Goal: Task Accomplishment & Management: Use online tool/utility

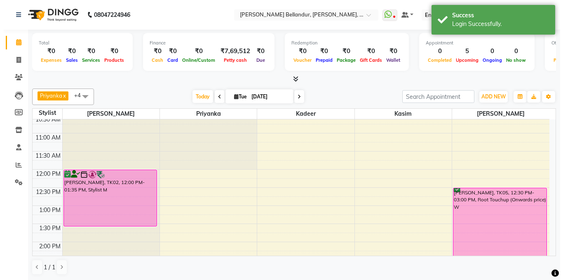
scroll to position [56, 0]
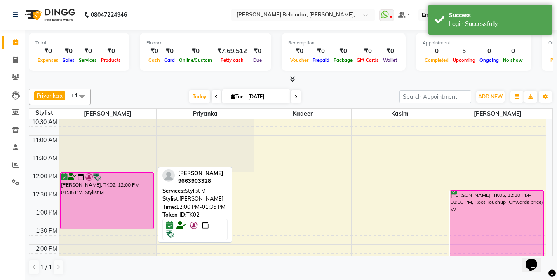
click at [108, 183] on div "[PERSON_NAME], TK02, 12:00 PM-01:35 PM, Stylist M" at bounding box center [107, 201] width 93 height 56
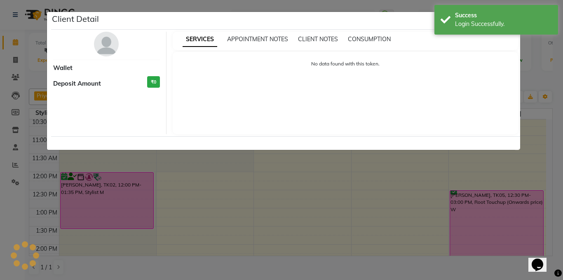
click at [109, 200] on ngb-modal-window "Client Detail Wallet Deposit Amount ₹0 SERVICES APPOINTMENT NOTES CLIENT NOTES …" at bounding box center [281, 140] width 563 height 280
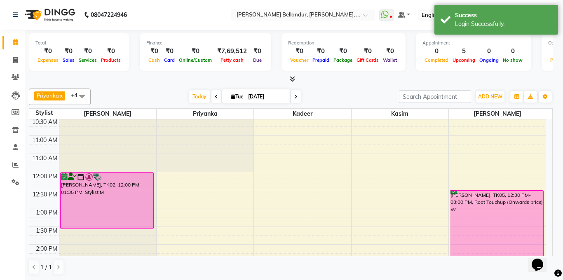
scroll to position [0, 0]
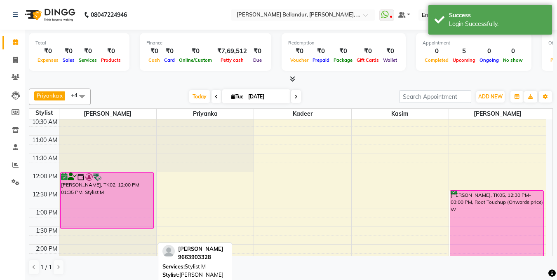
click at [109, 173] on div at bounding box center [107, 177] width 92 height 8
select select "6"
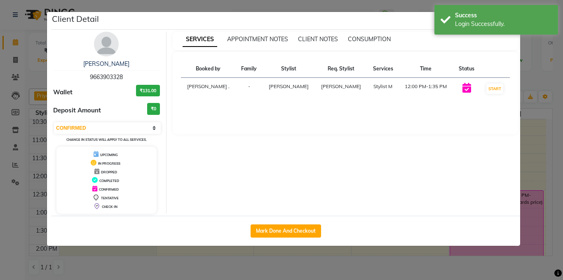
click at [102, 58] on div "lavanya 9663903328 Wallet ₹131.00 Deposit Amount ₹0 Select IN SERVICE CONFIRMED…" at bounding box center [107, 123] width 120 height 182
click at [106, 62] on link "[PERSON_NAME]" at bounding box center [106, 63] width 46 height 7
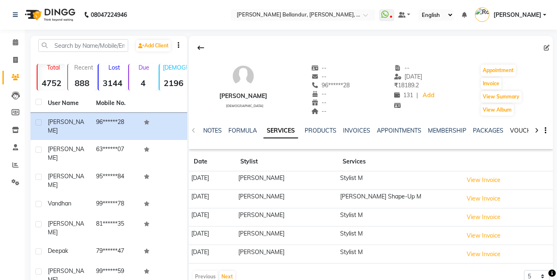
click at [520, 133] on link "VOUCHERS" at bounding box center [526, 130] width 33 height 7
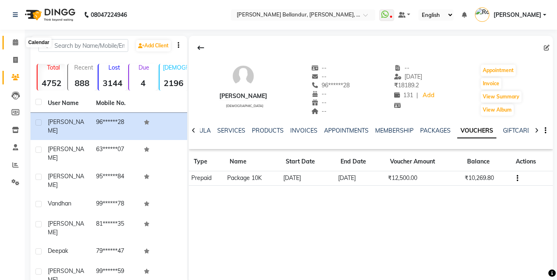
click at [13, 43] on icon at bounding box center [15, 42] width 5 height 6
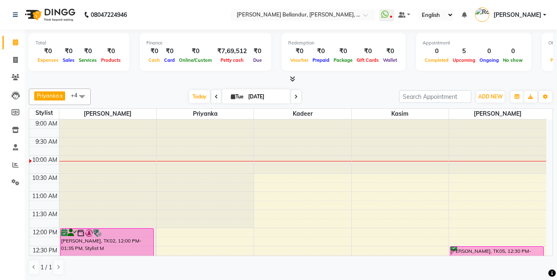
click at [299, 97] on span at bounding box center [296, 96] width 10 height 13
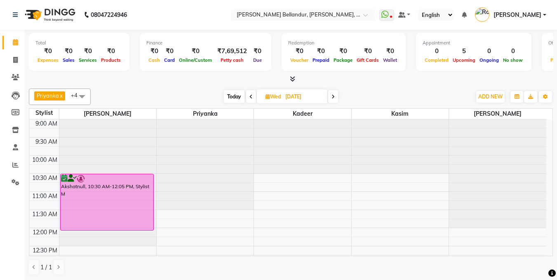
click at [230, 100] on span "Today" at bounding box center [234, 96] width 21 height 13
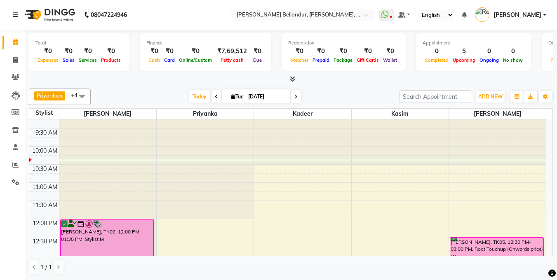
scroll to position [16, 0]
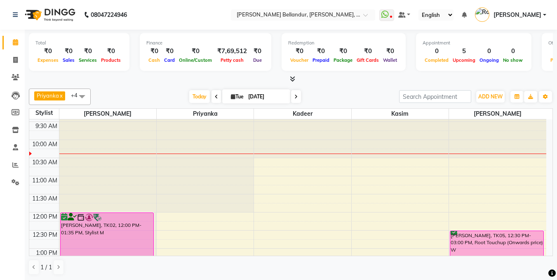
click at [216, 95] on icon at bounding box center [216, 96] width 3 height 5
type input "01-09-2025"
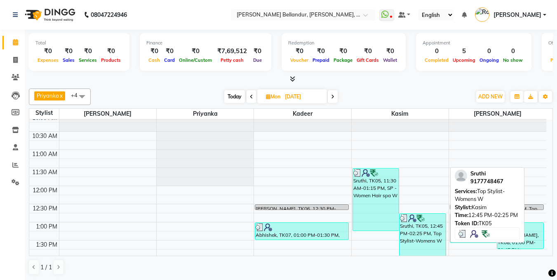
scroll to position [55, 0]
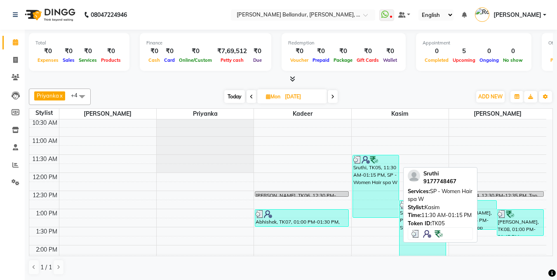
click at [377, 174] on div "Sruthi, TK05, 11:30 AM-01:15 PM, SP - Women Hair spa W" at bounding box center [376, 186] width 46 height 62
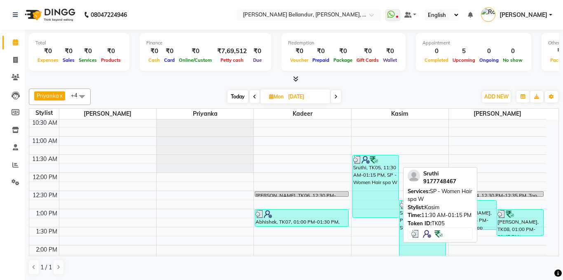
select select "3"
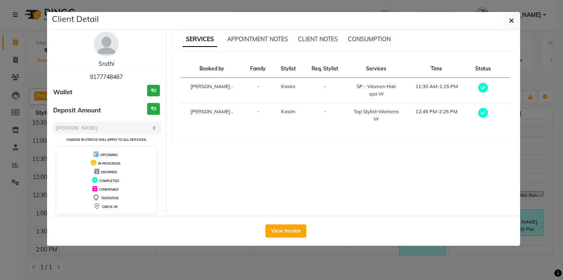
click at [0, 168] on ngb-modal-window "Client Detail Sruthi 9177748467 Wallet ₹0 Deposit Amount ₹0 Select MARK DONE UP…" at bounding box center [281, 140] width 563 height 280
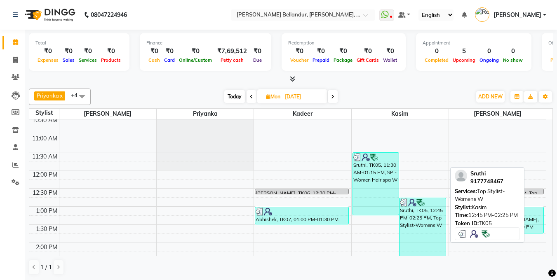
scroll to position [63, 0]
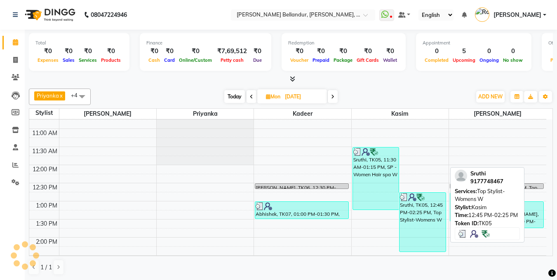
click at [414, 196] on img at bounding box center [412, 197] width 8 height 8
select select "3"
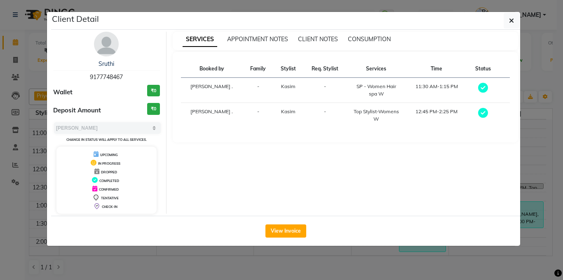
click at [0, 167] on ngb-modal-window "Client Detail Sruthi 9177748467 Wallet ₹0 Deposit Amount ₹0 Select MARK DONE UP…" at bounding box center [281, 140] width 563 height 280
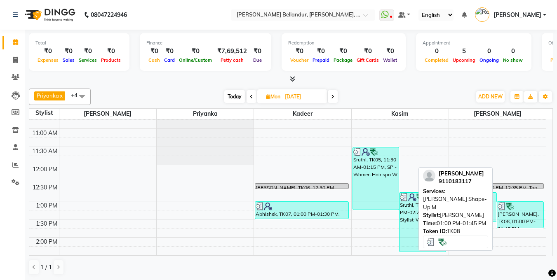
click at [517, 209] on div at bounding box center [520, 206] width 45 height 8
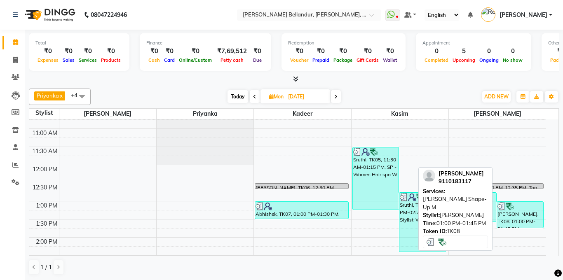
select select "3"
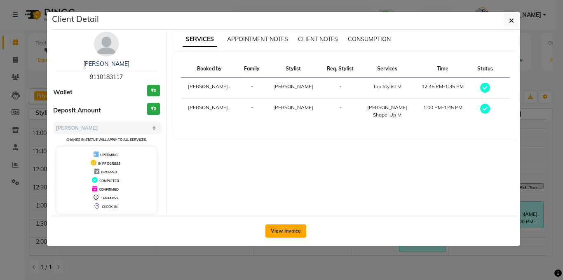
click at [267, 232] on button "View Invoice" at bounding box center [285, 231] width 41 height 13
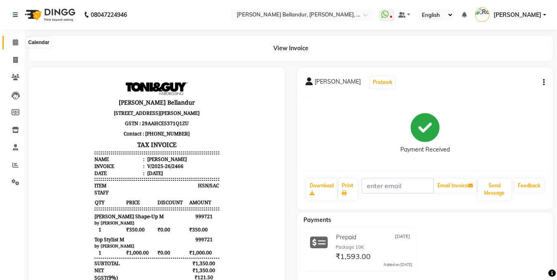
click at [18, 40] on icon at bounding box center [15, 42] width 5 height 6
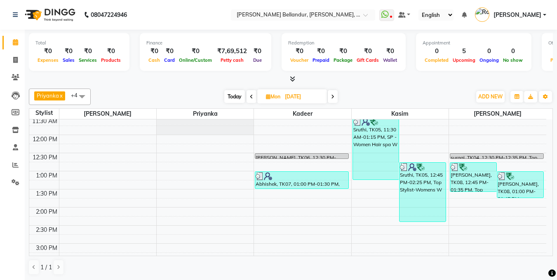
scroll to position [54, 0]
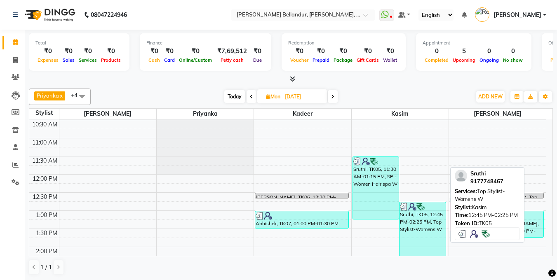
click at [401, 228] on div "Sruthi, TK05, 12:45 PM-02:25 PM, Top Stylist-Womens W" at bounding box center [422, 231] width 46 height 59
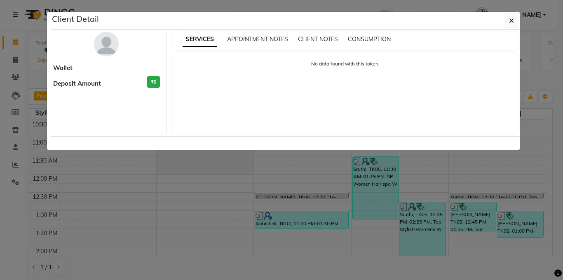
select select "3"
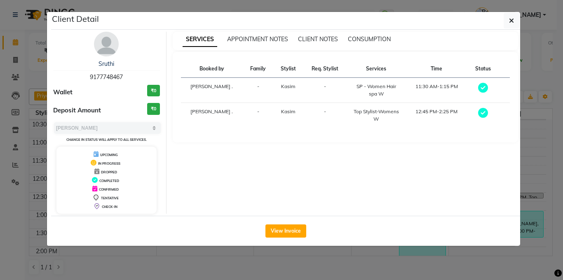
click at [114, 64] on div "Sruthi" at bounding box center [106, 64] width 107 height 9
click at [108, 63] on link "Sruthi" at bounding box center [107, 63] width 16 height 7
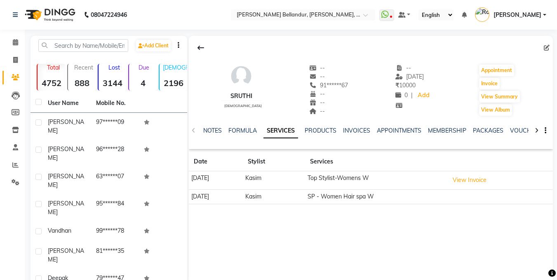
click at [219, 136] on div "NOTES FORMULA SERVICES PRODUCTS INVOICES APPOINTMENTS MEMBERSHIP PACKAGES VOUCH…" at bounding box center [360, 134] width 315 height 15
click at [217, 129] on link "NOTES" at bounding box center [212, 130] width 19 height 7
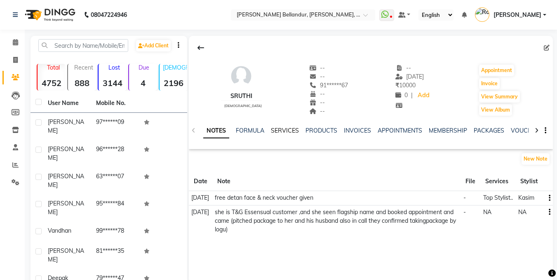
click at [279, 129] on link "SERVICES" at bounding box center [285, 130] width 28 height 7
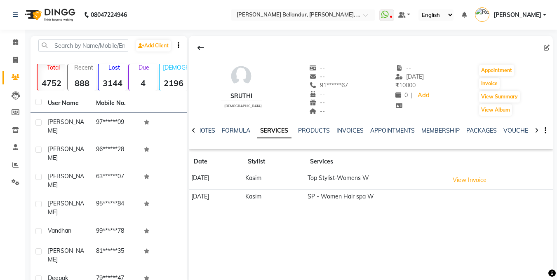
click at [206, 134] on div "NOTES" at bounding box center [206, 131] width 19 height 9
click at [208, 132] on link "NOTES" at bounding box center [206, 130] width 19 height 7
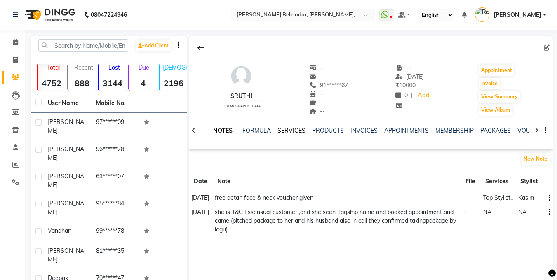
click at [289, 128] on link "SERVICES" at bounding box center [291, 130] width 28 height 7
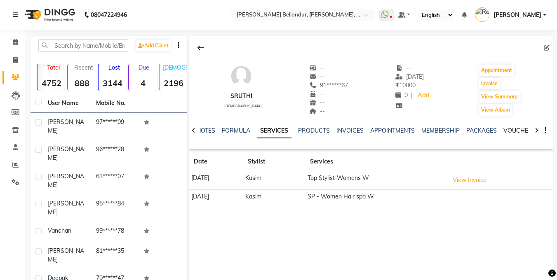
click at [514, 133] on link "VOUCHERS" at bounding box center [519, 130] width 33 height 7
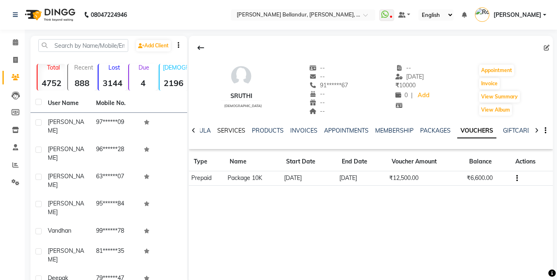
click at [223, 127] on link "SERVICES" at bounding box center [231, 130] width 28 height 7
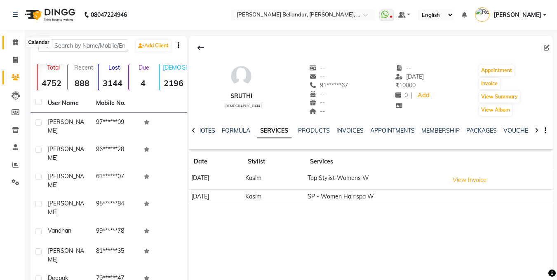
click at [11, 46] on span at bounding box center [15, 42] width 14 height 9
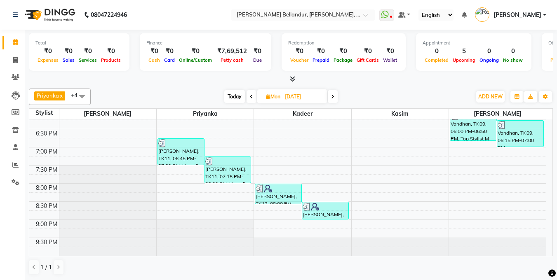
scroll to position [0, 0]
click at [238, 94] on span "Today" at bounding box center [234, 96] width 21 height 13
type input "[DATE]"
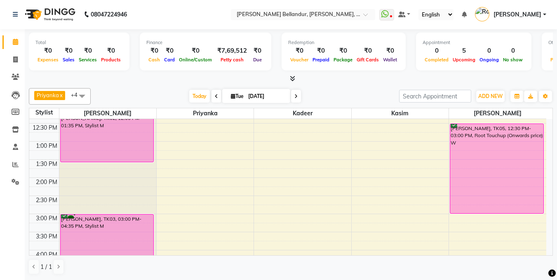
scroll to position [130, 0]
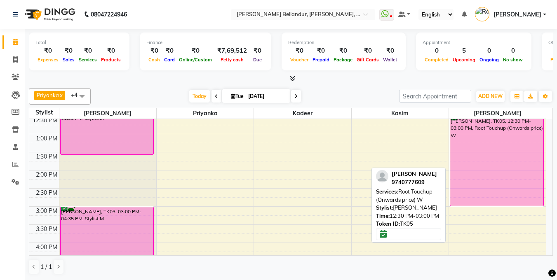
click at [467, 147] on div "[PERSON_NAME], TK05, 12:30 PM-03:00 PM, Root Touchup (Onwards price) W" at bounding box center [496, 161] width 93 height 89
select select "6"
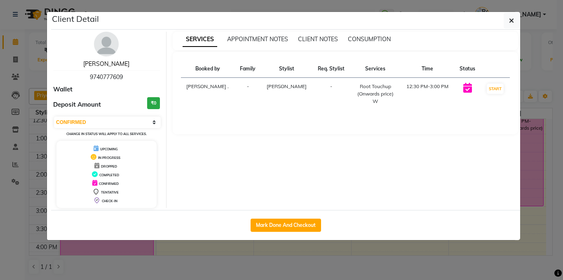
click at [106, 63] on link "[PERSON_NAME]" at bounding box center [106, 63] width 46 height 7
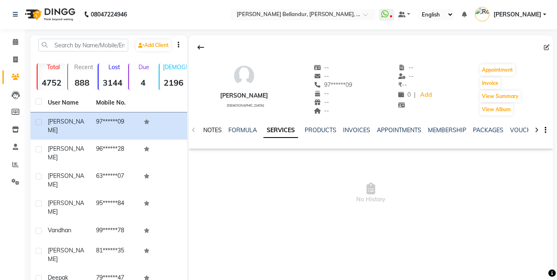
click at [212, 131] on link "NOTES" at bounding box center [212, 130] width 19 height 7
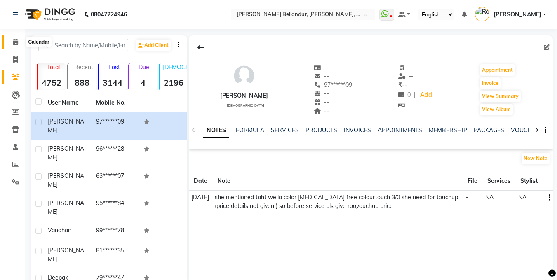
click at [13, 42] on icon at bounding box center [15, 42] width 5 height 6
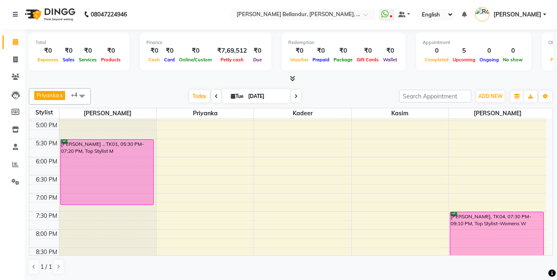
scroll to position [296, 0]
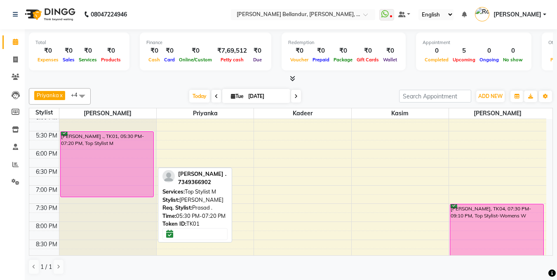
click at [126, 171] on div "[PERSON_NAME] ., TK01, 05:30 PM-07:20 PM, Top Stylist M" at bounding box center [107, 164] width 93 height 65
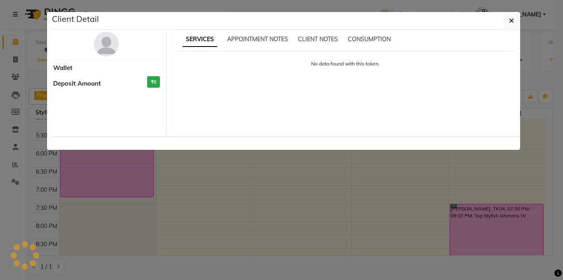
select select "6"
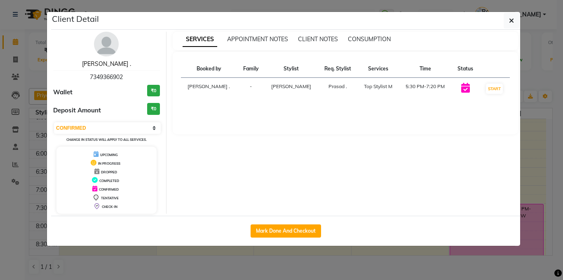
click at [106, 63] on link "[PERSON_NAME] ." at bounding box center [106, 63] width 49 height 7
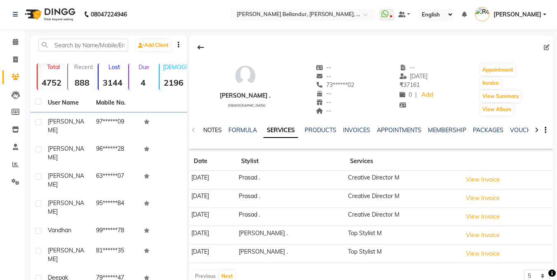
click at [218, 127] on link "NOTES" at bounding box center [212, 130] width 19 height 7
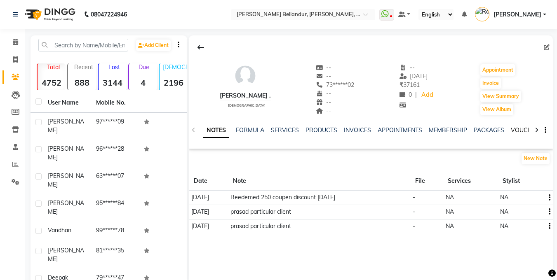
click at [520, 131] on link "VOUCHERS" at bounding box center [527, 130] width 33 height 7
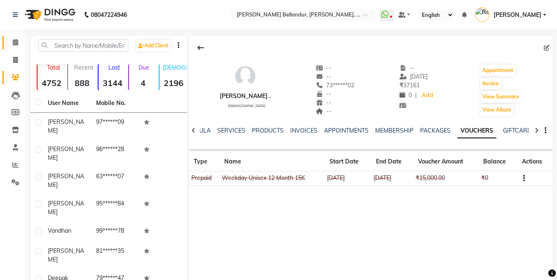
click at [21, 40] on span at bounding box center [15, 42] width 14 height 9
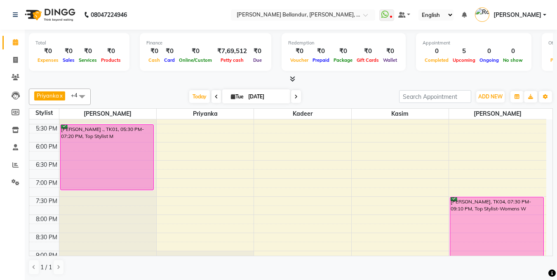
scroll to position [335, 0]
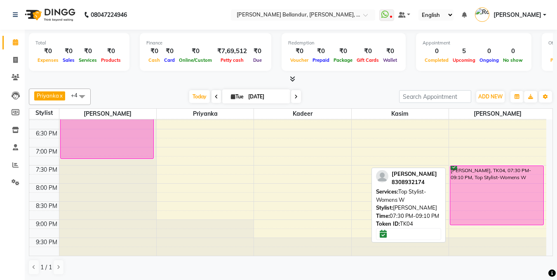
click at [461, 187] on div "[PERSON_NAME], TK04, 07:30 PM-09:10 PM, Top Stylist-Womens W" at bounding box center [496, 195] width 93 height 59
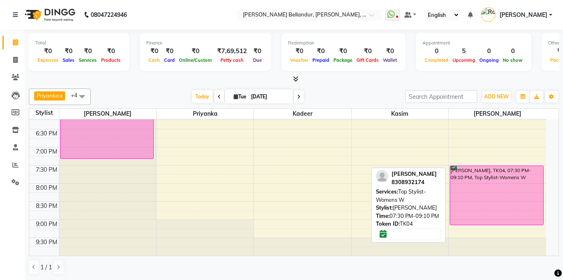
select select "6"
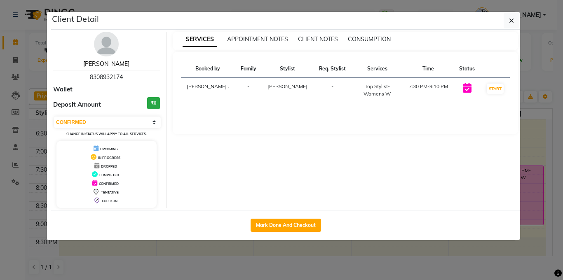
click at [122, 61] on link "Anaya Kulkarni" at bounding box center [106, 63] width 46 height 7
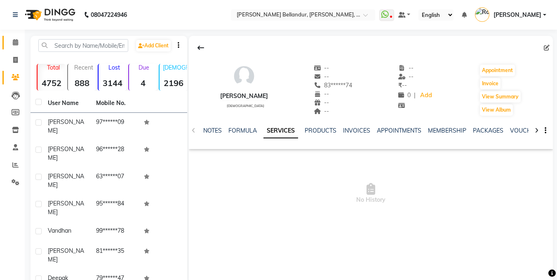
click at [13, 43] on icon at bounding box center [15, 42] width 5 height 6
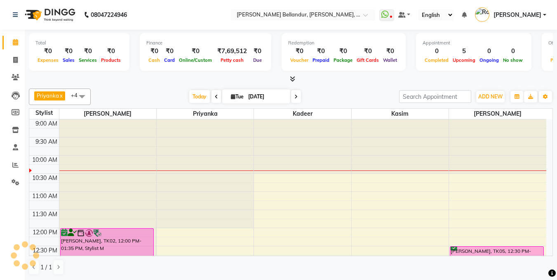
scroll to position [119, 0]
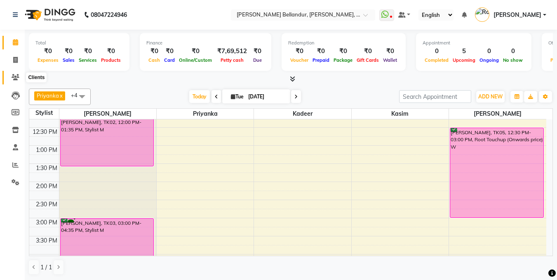
click at [17, 75] on icon at bounding box center [16, 77] width 8 height 6
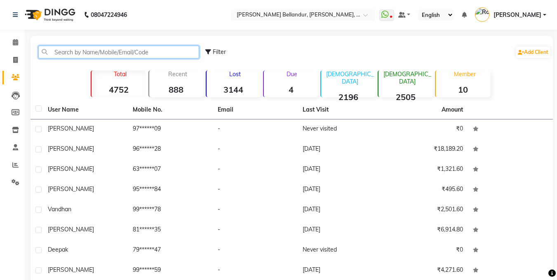
click at [85, 57] on input "text" at bounding box center [118, 52] width 161 height 13
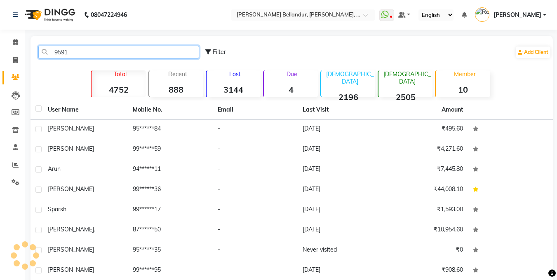
type input "95914"
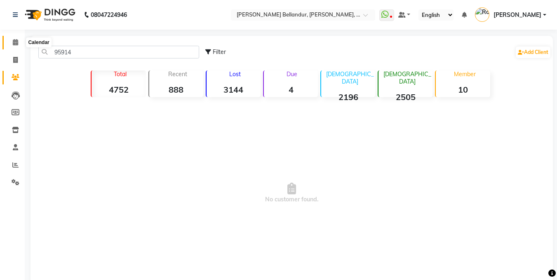
click at [10, 42] on span at bounding box center [15, 42] width 14 height 9
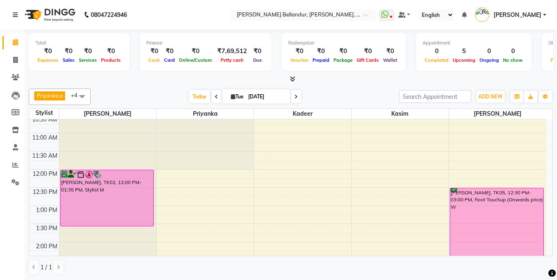
scroll to position [99, 0]
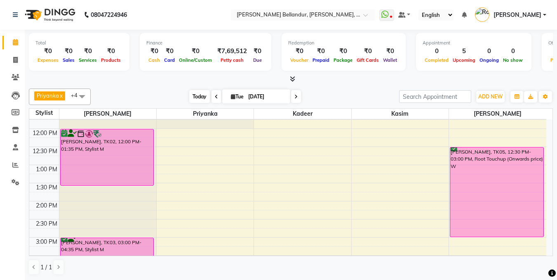
click at [204, 94] on span "Today" at bounding box center [199, 96] width 21 height 13
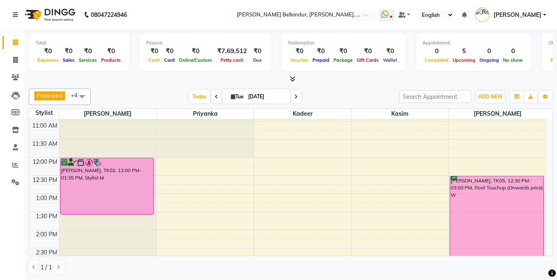
scroll to position [74, 0]
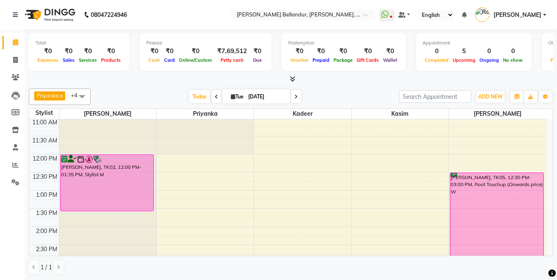
click at [272, 88] on div "Priyanka x Kasim x Umar x Ronak x kadeer x +4 Select All Gagan Z kadeer Kasim L…" at bounding box center [291, 181] width 524 height 193
click at [265, 97] on input "[DATE]" at bounding box center [266, 97] width 41 height 12
select select "9"
select select "2025"
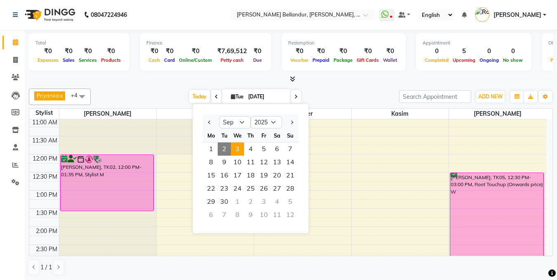
click at [239, 152] on span "3" at bounding box center [237, 149] width 13 height 13
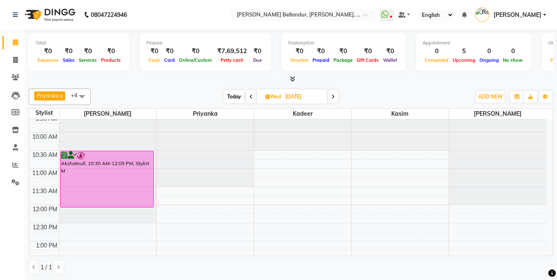
scroll to position [0, 0]
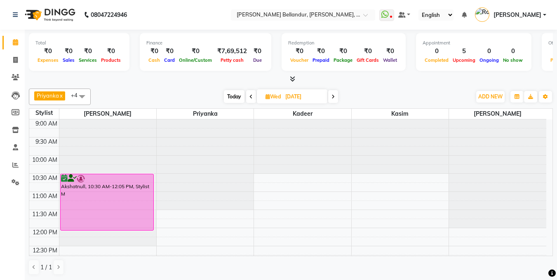
click at [239, 92] on span "Today" at bounding box center [234, 96] width 21 height 13
type input "[DATE]"
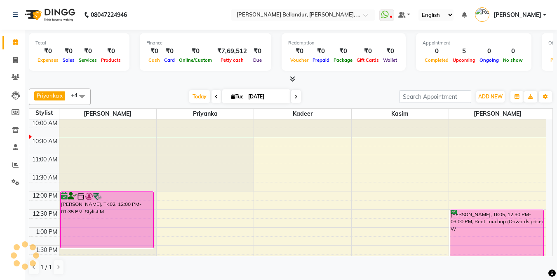
scroll to position [38, 0]
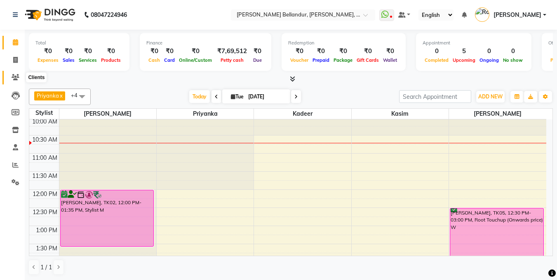
click at [18, 75] on icon at bounding box center [16, 77] width 8 height 6
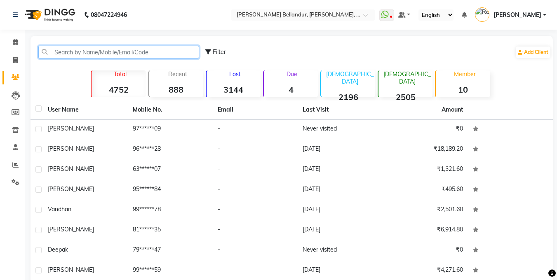
click at [60, 58] on input "text" at bounding box center [118, 52] width 161 height 13
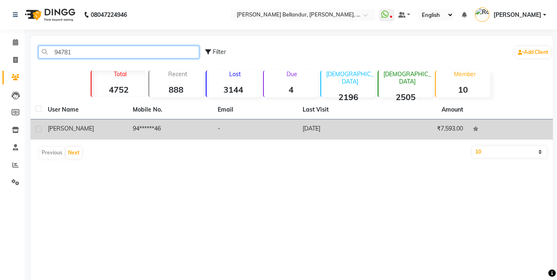
type input "94781"
click at [123, 136] on td "[PERSON_NAME]" at bounding box center [85, 130] width 85 height 20
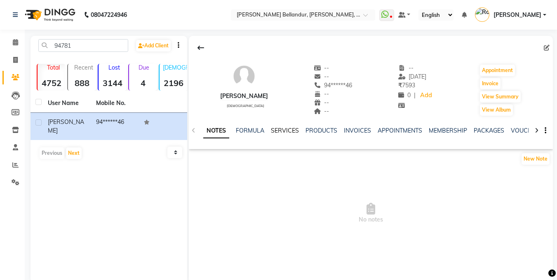
click at [280, 130] on link "SERVICES" at bounding box center [285, 130] width 28 height 7
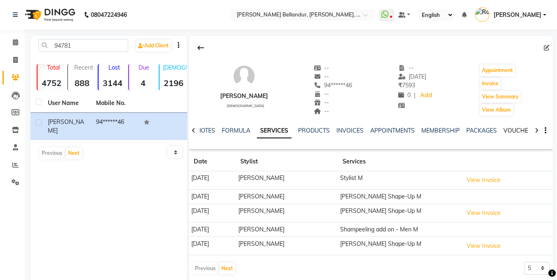
click at [507, 133] on link "VOUCHERS" at bounding box center [519, 130] width 33 height 7
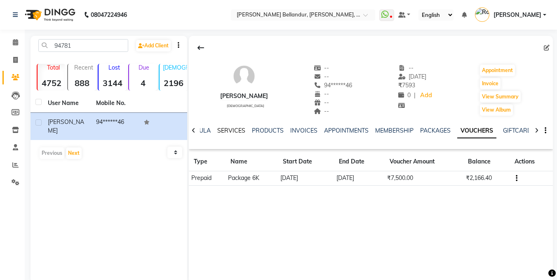
click at [222, 128] on link "SERVICES" at bounding box center [231, 130] width 28 height 7
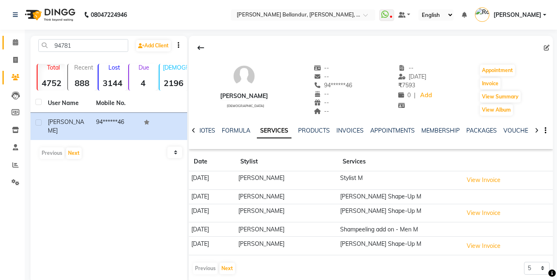
drag, startPoint x: 12, startPoint y: 33, endPoint x: 12, endPoint y: 38, distance: 5.8
click at [12, 33] on div "Calendar Invoice Clients Leads Members Inventory Staff Reports Settings Complet…" at bounding box center [55, 153] width 111 height 260
click at [12, 38] on span at bounding box center [15, 42] width 14 height 9
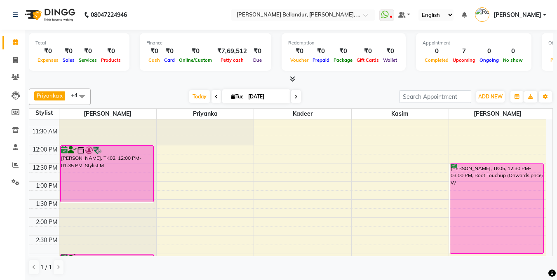
scroll to position [37, 0]
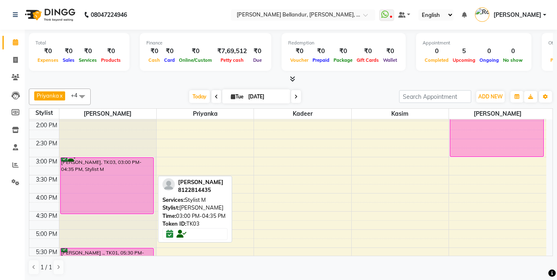
scroll to position [176, 0]
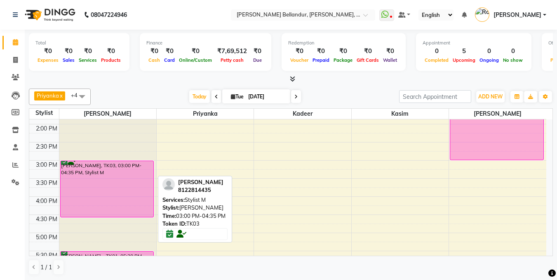
click at [96, 180] on div "[PERSON_NAME], TK03, 03:00 PM-04:35 PM, Stylist M" at bounding box center [107, 189] width 93 height 56
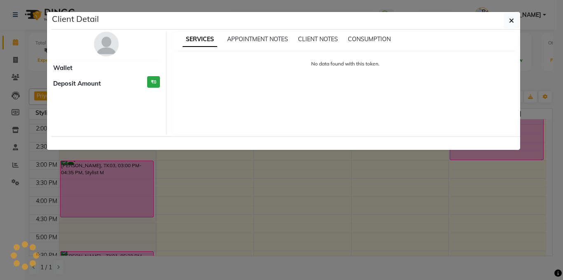
select select "6"
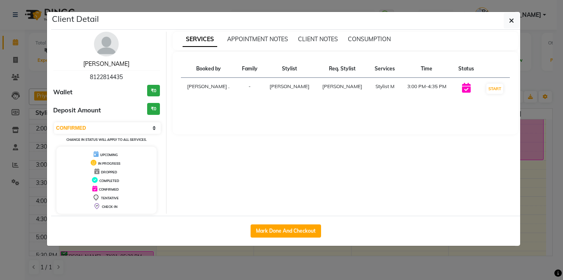
click at [100, 64] on link "[PERSON_NAME]" at bounding box center [106, 63] width 46 height 7
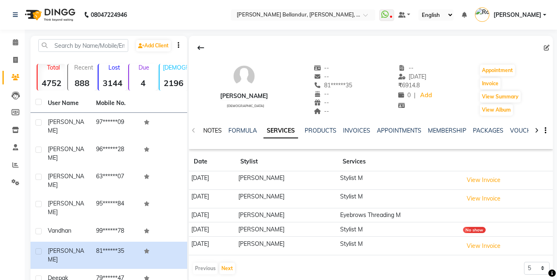
click at [211, 128] on link "NOTES" at bounding box center [212, 130] width 19 height 7
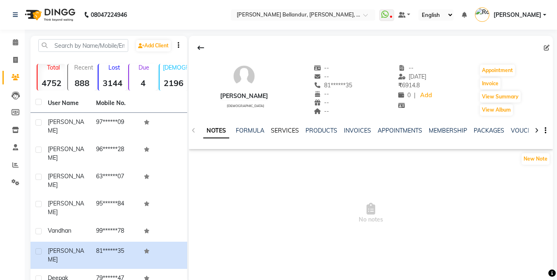
click at [293, 130] on link "SERVICES" at bounding box center [285, 130] width 28 height 7
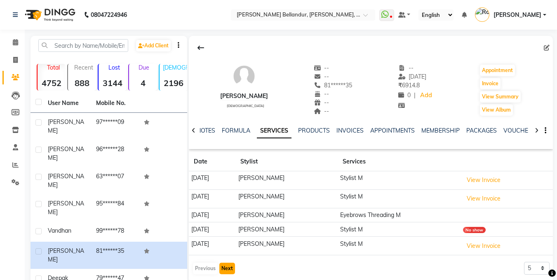
click at [232, 268] on button "Next" at bounding box center [227, 269] width 16 height 12
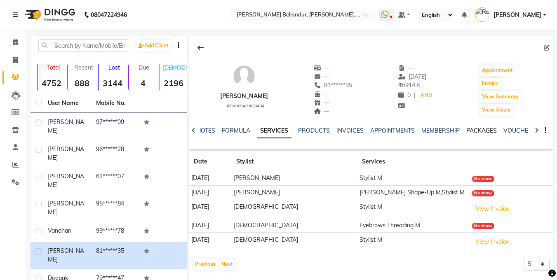
click at [493, 131] on link "PACKAGES" at bounding box center [481, 130] width 31 height 7
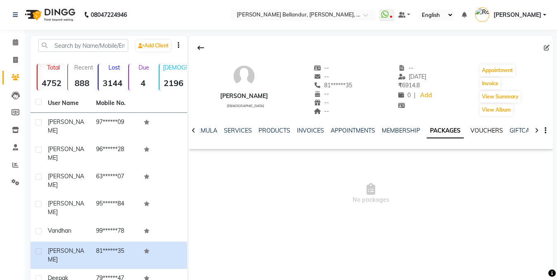
click at [497, 131] on link "VOUCHERS" at bounding box center [486, 130] width 33 height 7
drag, startPoint x: 10, startPoint y: 42, endPoint x: 28, endPoint y: 49, distance: 19.6
click at [10, 42] on span at bounding box center [15, 42] width 14 height 9
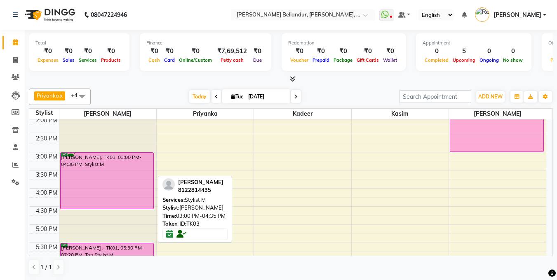
scroll to position [190, 0]
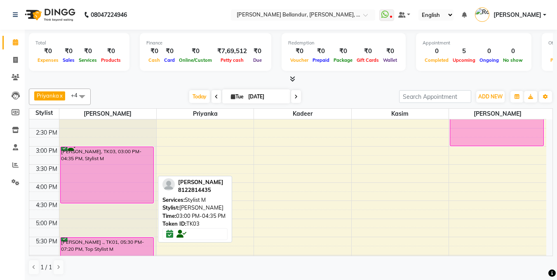
click at [71, 171] on div "[PERSON_NAME], TK03, 03:00 PM-04:35 PM, Stylist M" at bounding box center [107, 175] width 93 height 56
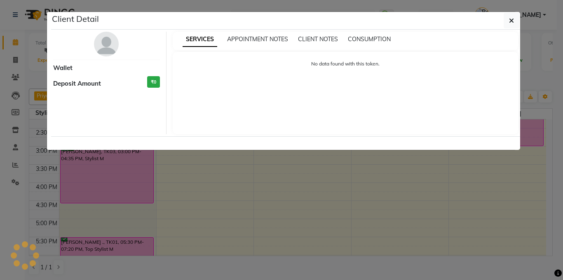
select select "6"
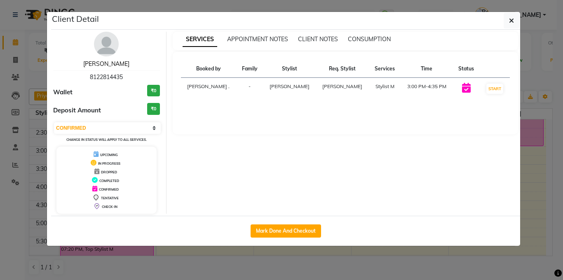
click at [111, 64] on link "[PERSON_NAME]" at bounding box center [106, 63] width 46 height 7
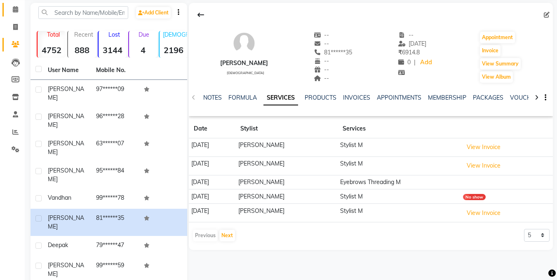
scroll to position [44, 0]
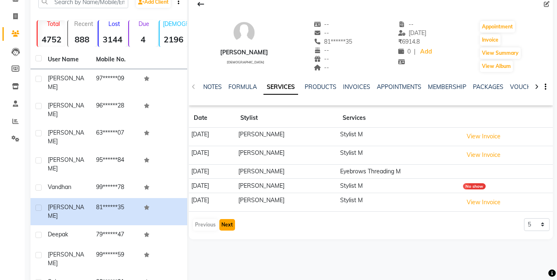
click at [225, 225] on button "Next" at bounding box center [227, 225] width 16 height 12
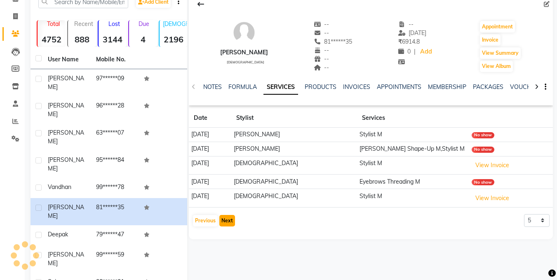
click at [228, 221] on button "Next" at bounding box center [227, 221] width 16 height 12
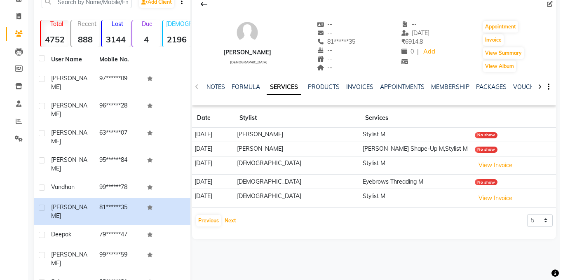
scroll to position [0, 0]
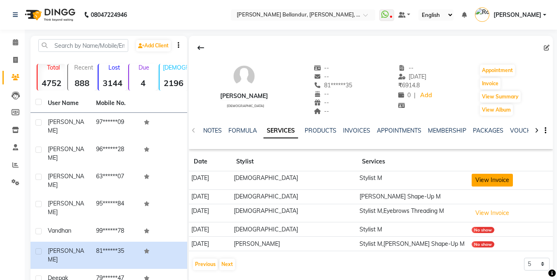
click at [474, 183] on button "View Invoice" at bounding box center [492, 180] width 41 height 13
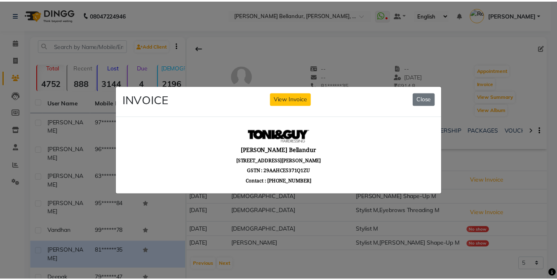
scroll to position [7, 0]
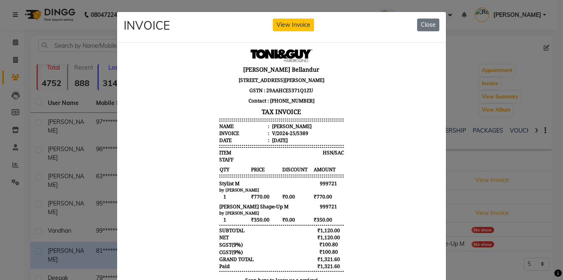
click at [28, 153] on ngb-modal-window "INVOICE View Invoice Close" at bounding box center [281, 140] width 563 height 280
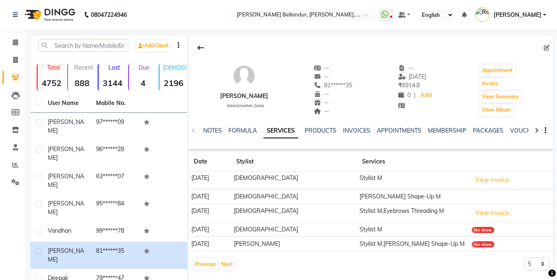
scroll to position [2, 0]
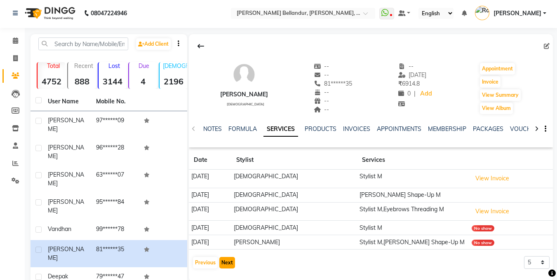
click at [221, 264] on button "Next" at bounding box center [227, 263] width 16 height 12
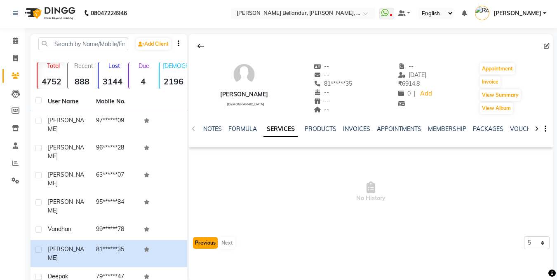
click at [208, 247] on button "Previous" at bounding box center [205, 243] width 25 height 12
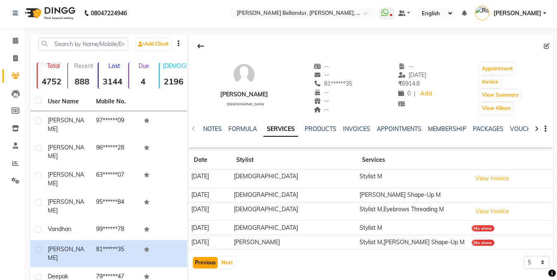
click at [208, 261] on button "Previous" at bounding box center [205, 263] width 25 height 12
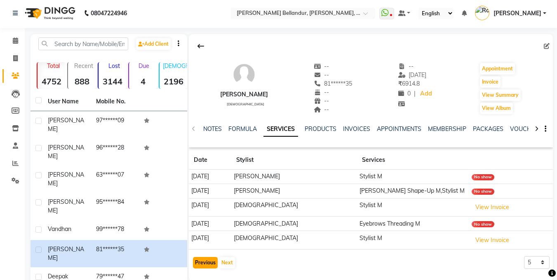
click at [209, 261] on button "Previous" at bounding box center [205, 263] width 25 height 12
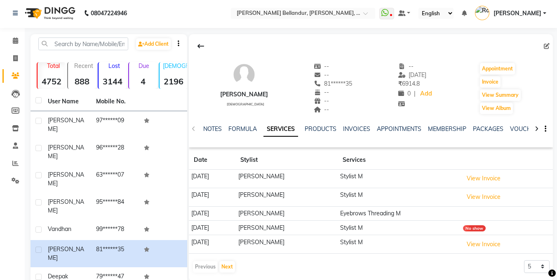
scroll to position [0, 0]
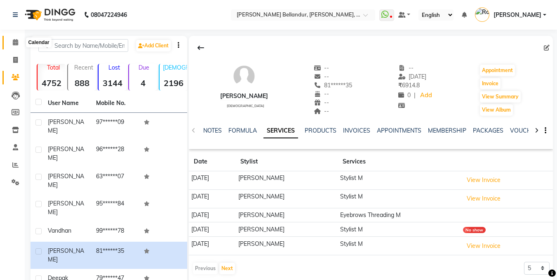
click at [16, 38] on span at bounding box center [15, 42] width 14 height 9
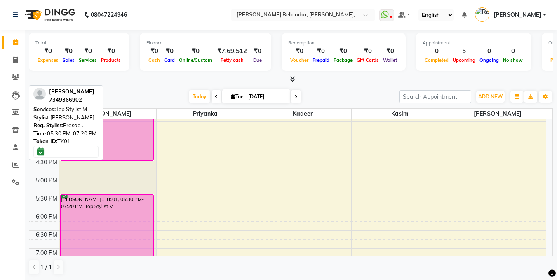
scroll to position [235, 0]
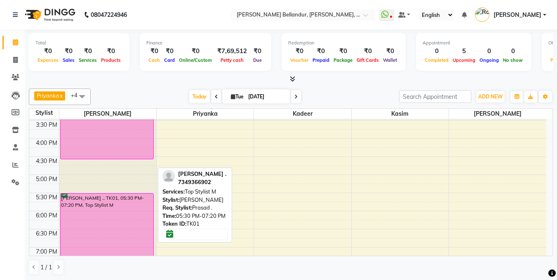
click at [124, 205] on div "[PERSON_NAME] ., TK01, 05:30 PM-07:20 PM, Top Stylist M" at bounding box center [107, 226] width 93 height 65
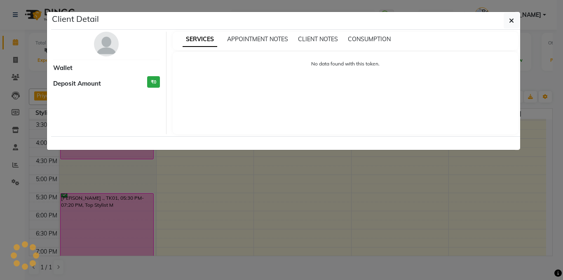
select select "6"
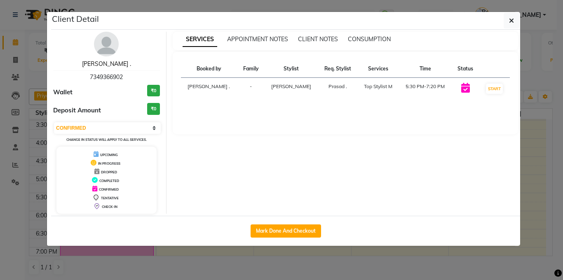
click at [113, 66] on link "[PERSON_NAME] ." at bounding box center [106, 63] width 49 height 7
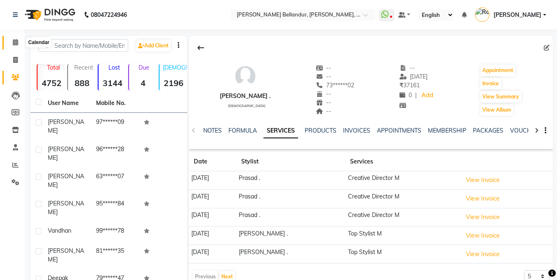
click at [18, 41] on icon at bounding box center [15, 42] width 5 height 6
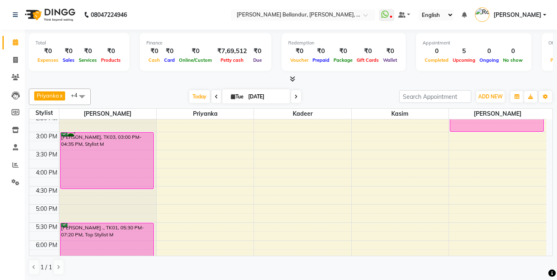
scroll to position [207, 0]
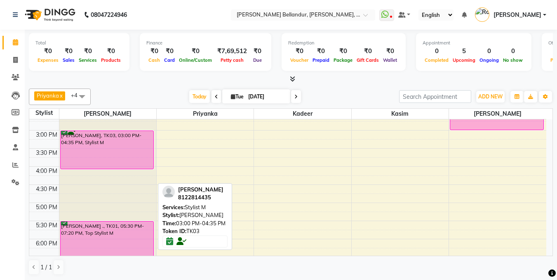
drag, startPoint x: 89, startPoint y: 185, endPoint x: 88, endPoint y: 175, distance: 10.7
click at [88, 175] on div "[PERSON_NAME], TK02, 12:00 PM-01:35 PM, Stylist M [PERSON_NAME], TK03, 03:00 PM…" at bounding box center [107, 148] width 97 height 471
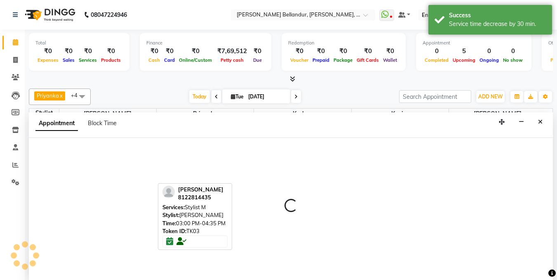
scroll to position [0, 0]
select select "44651"
select select "tentative"
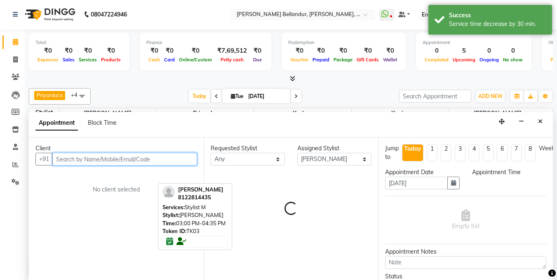
select select "975"
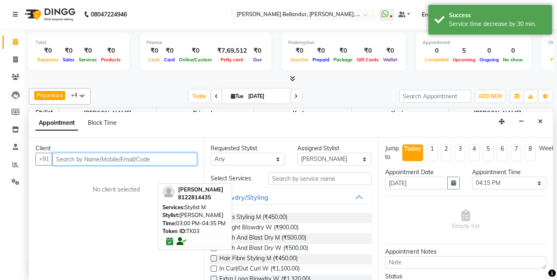
click at [100, 160] on input "text" at bounding box center [124, 159] width 145 height 13
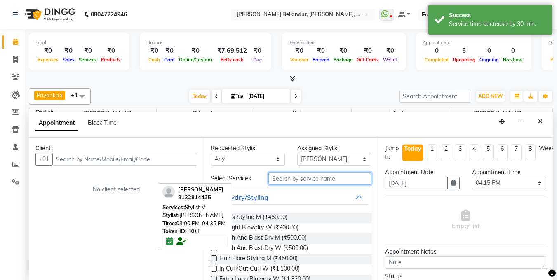
click at [305, 181] on input "text" at bounding box center [319, 178] width 103 height 13
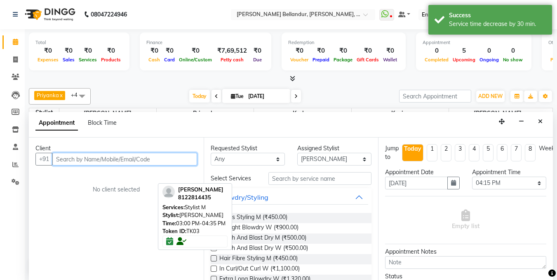
click at [146, 161] on input "text" at bounding box center [124, 159] width 145 height 13
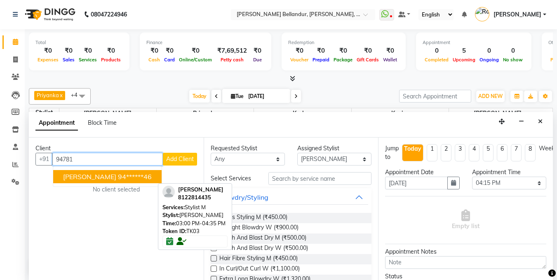
click at [118, 176] on ngb-highlight "94******46" at bounding box center [135, 177] width 34 height 8
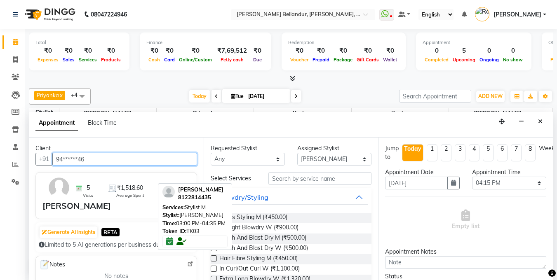
type input "94******46"
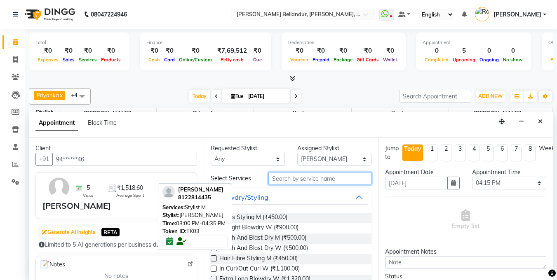
click at [286, 176] on input "text" at bounding box center [319, 178] width 103 height 13
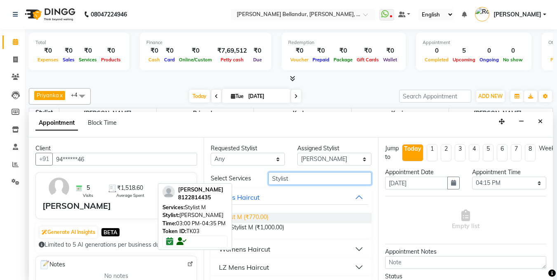
type input "Stylist"
click at [262, 219] on span "Stylist M (₹770.00)" at bounding box center [243, 218] width 49 height 10
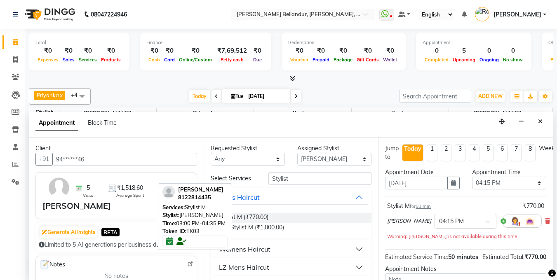
checkbox input "false"
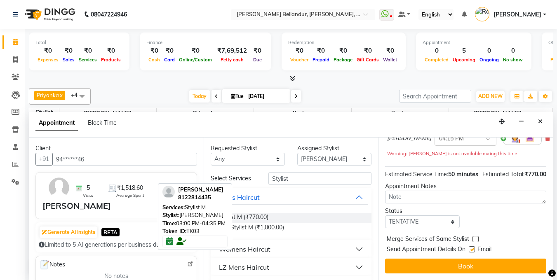
scroll to position [17, 0]
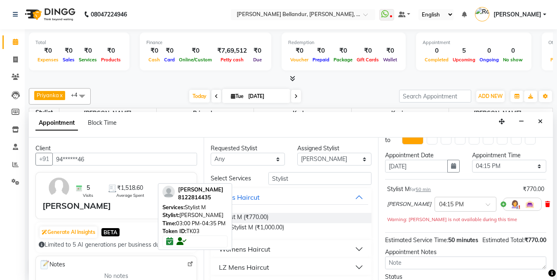
click at [545, 202] on icon at bounding box center [547, 205] width 5 height 6
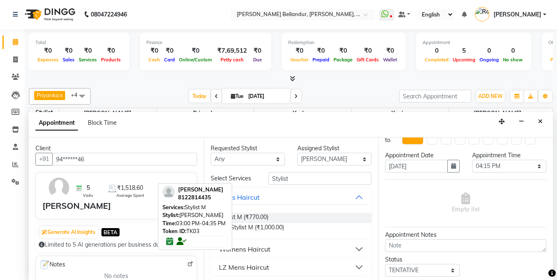
click at [268, 150] on div "Requested Stylist" at bounding box center [248, 148] width 74 height 9
click at [268, 162] on select "Any [PERSON_NAME] [PERSON_NAME] . [GEOGRAPHIC_DATA] . Priyanka Rahul [PERSON_NA…" at bounding box center [248, 159] width 74 height 13
select select "44651"
click at [211, 153] on select "Any [PERSON_NAME] [PERSON_NAME] . [GEOGRAPHIC_DATA] . Priyanka Rahul [PERSON_NA…" at bounding box center [248, 159] width 74 height 13
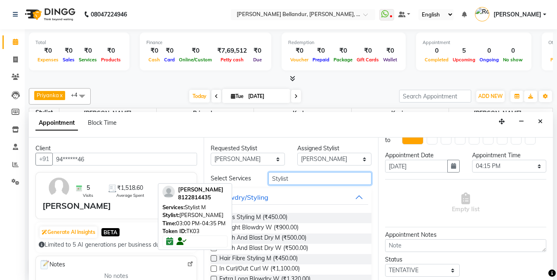
click at [311, 179] on input "Stylist" at bounding box center [319, 178] width 103 height 13
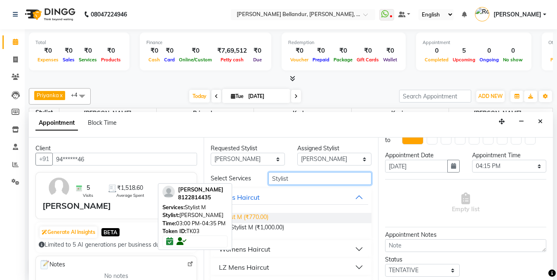
type input "Stylist"
click at [261, 216] on span "Stylist M (₹770.00)" at bounding box center [243, 218] width 49 height 10
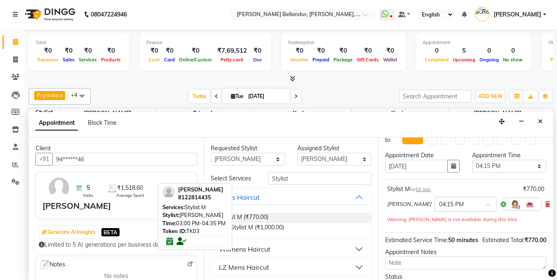
checkbox input "false"
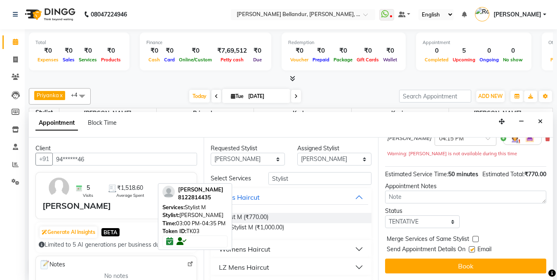
scroll to position [98, 0]
click at [409, 219] on select "Select TENTATIVE CONFIRM CHECK-IN UPCOMING" at bounding box center [422, 222] width 74 height 13
select select "confirm booking"
click at [385, 216] on select "Select TENTATIVE CONFIRM CHECK-IN UPCOMING" at bounding box center [422, 222] width 74 height 13
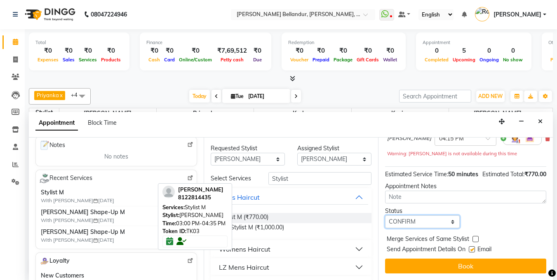
scroll to position [121, 0]
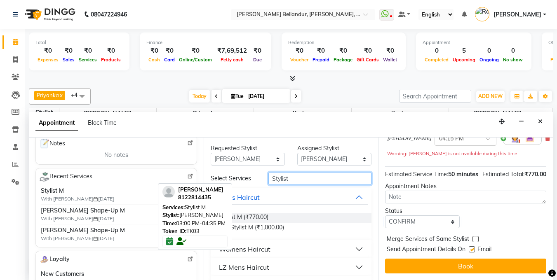
click at [293, 180] on input "Stylist" at bounding box center [319, 178] width 103 height 13
type input "S"
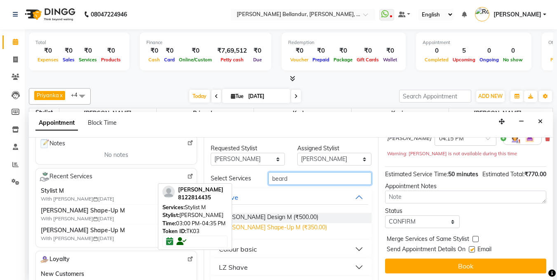
type input "beard"
click at [275, 227] on span "[PERSON_NAME] Shape-Up M (₹350.00)" at bounding box center [273, 228] width 108 height 10
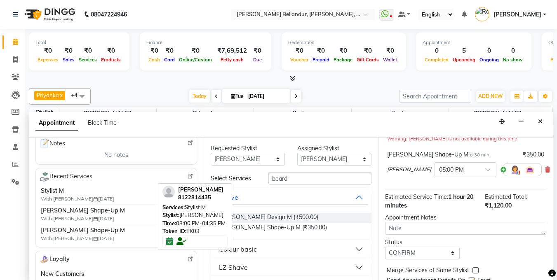
checkbox input "false"
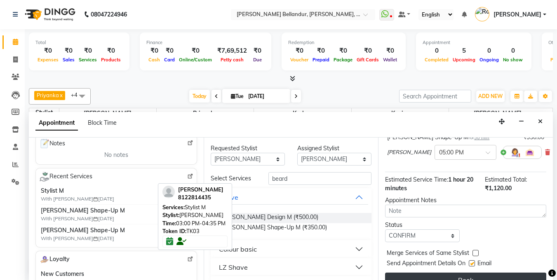
scroll to position [135, 0]
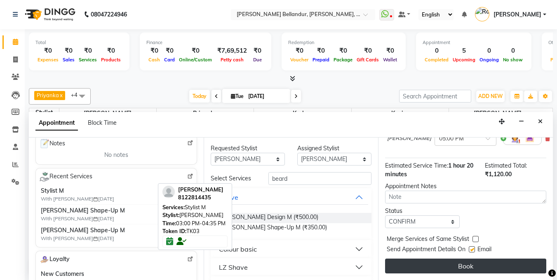
click at [455, 259] on button "Book" at bounding box center [465, 266] width 161 height 15
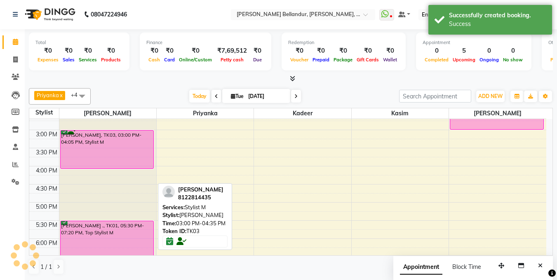
scroll to position [0, 0]
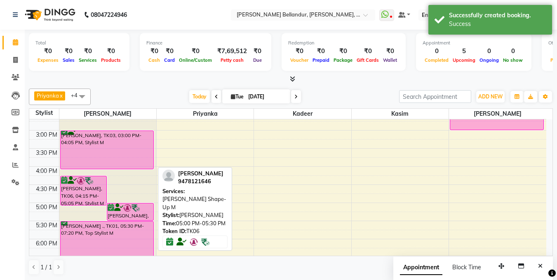
click at [127, 211] on img at bounding box center [127, 208] width 8 height 8
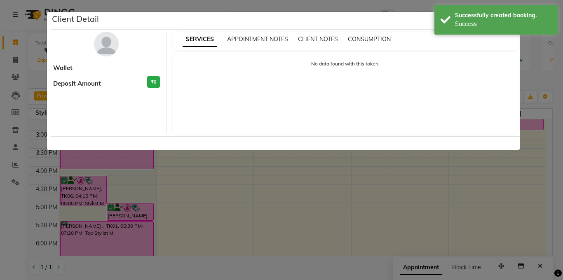
select select "6"
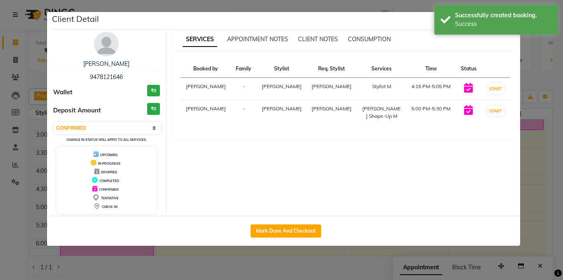
click at [14, 116] on ngb-modal-window "Client Detail [PERSON_NAME] 9478121646 Wallet ₹0 Deposit Amount ₹0 Select IN SE…" at bounding box center [281, 140] width 563 height 280
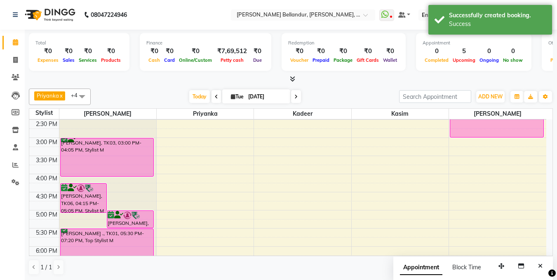
scroll to position [199, 0]
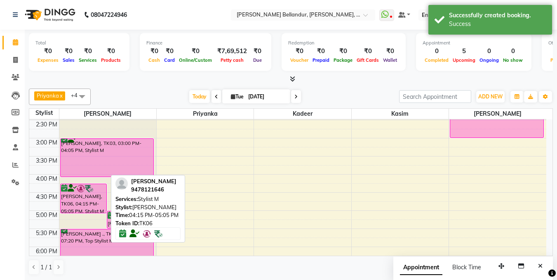
click at [103, 194] on div "[PERSON_NAME], TK06, 04:15 PM-05:05 PM, Stylist M" at bounding box center [84, 198] width 46 height 29
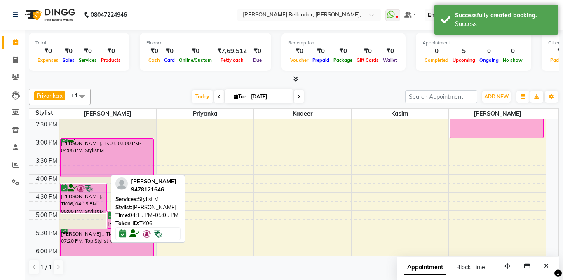
select select "6"
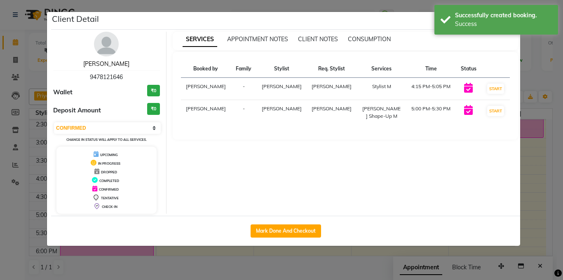
click at [106, 61] on link "[PERSON_NAME]" at bounding box center [106, 63] width 46 height 7
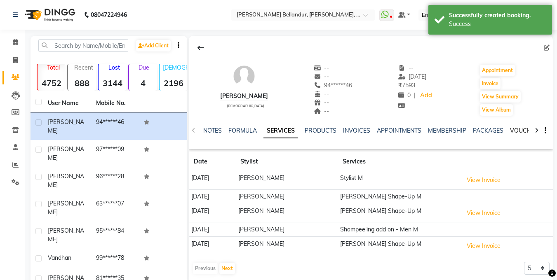
click at [513, 128] on link "VOUCHERS" at bounding box center [526, 130] width 33 height 7
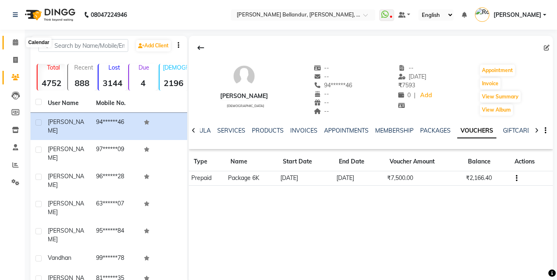
click at [14, 44] on icon at bounding box center [15, 42] width 5 height 6
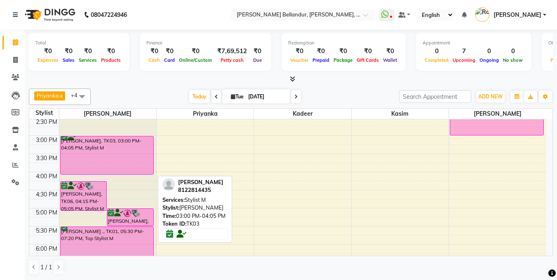
scroll to position [207, 0]
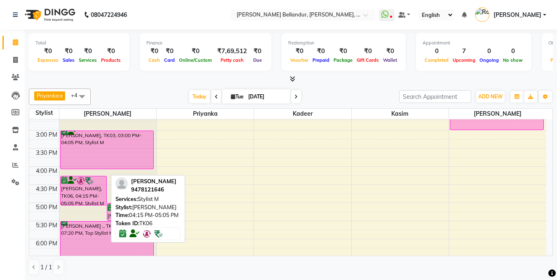
click at [91, 193] on div "[PERSON_NAME], TK06, 04:15 PM-05:05 PM, Stylist M" at bounding box center [84, 190] width 46 height 29
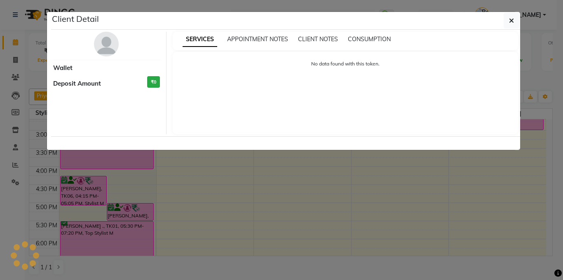
select select "6"
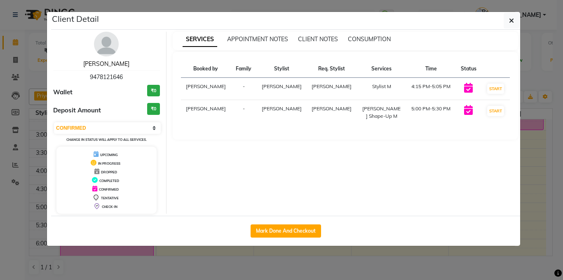
click at [101, 66] on link "[PERSON_NAME]" at bounding box center [106, 63] width 46 height 7
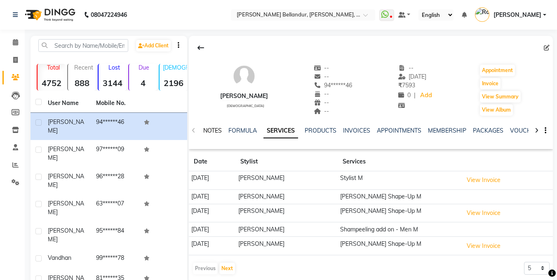
click at [213, 127] on link "NOTES" at bounding box center [212, 130] width 19 height 7
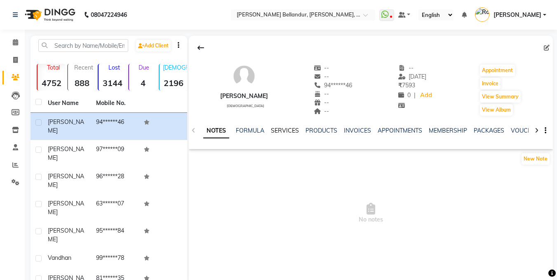
click at [274, 129] on link "SERVICES" at bounding box center [285, 130] width 28 height 7
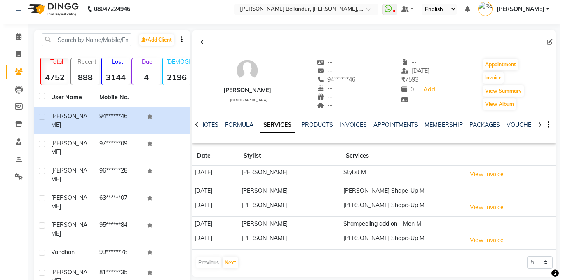
scroll to position [12, 0]
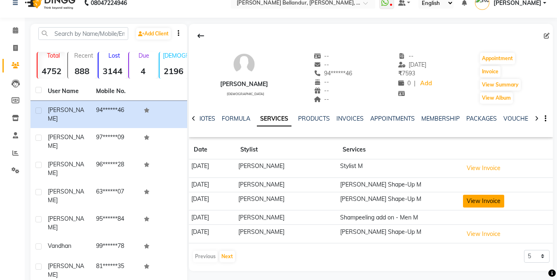
click at [469, 202] on button "View Invoice" at bounding box center [483, 201] width 41 height 13
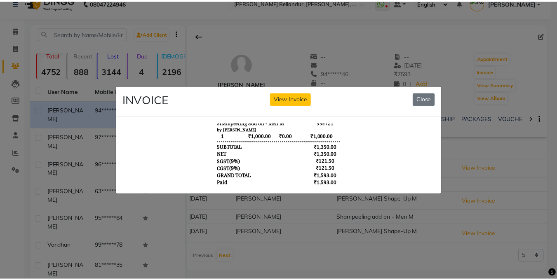
scroll to position [7, 0]
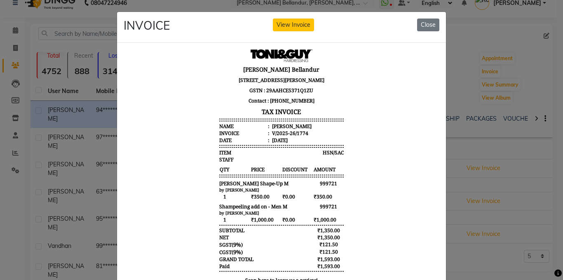
click at [32, 134] on ngb-modal-window "INVOICE View Invoice Close" at bounding box center [281, 140] width 563 height 280
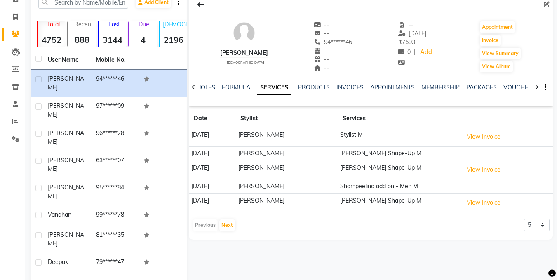
scroll to position [45, 0]
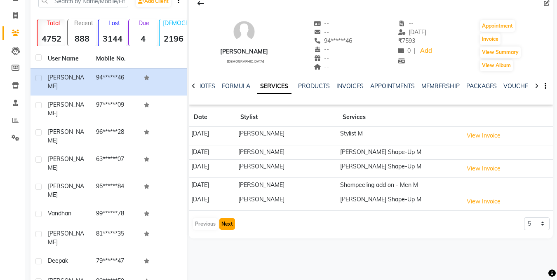
click at [221, 223] on button "Next" at bounding box center [227, 224] width 16 height 12
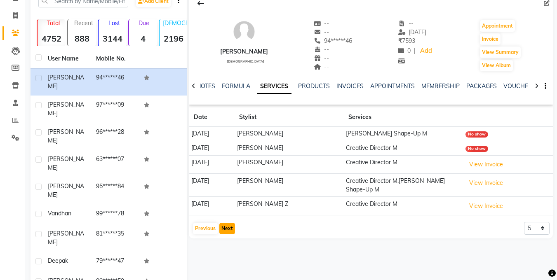
click at [230, 223] on button "Next" at bounding box center [227, 229] width 16 height 12
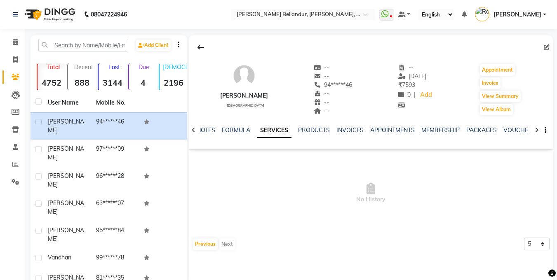
scroll to position [0, 0]
click at [17, 36] on link "Calendar" at bounding box center [12, 43] width 20 height 14
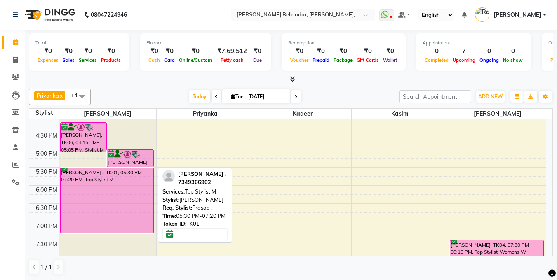
scroll to position [262, 0]
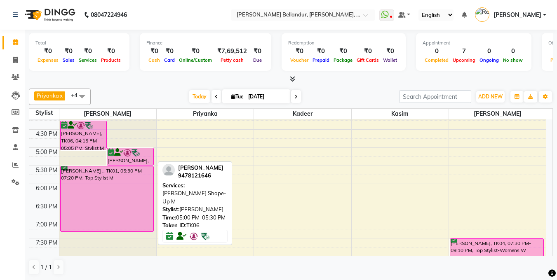
click at [128, 151] on img at bounding box center [127, 153] width 8 height 8
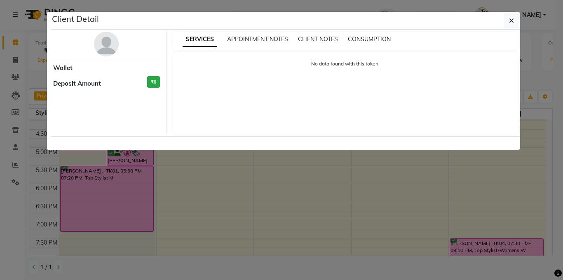
select select "6"
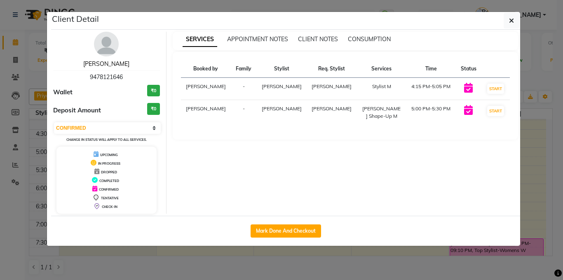
click at [106, 66] on link "[PERSON_NAME]" at bounding box center [106, 63] width 46 height 7
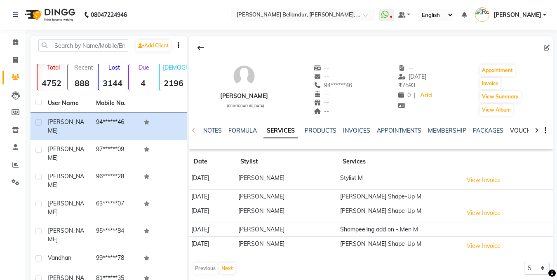
click at [514, 129] on link "VOUCHERS" at bounding box center [526, 130] width 33 height 7
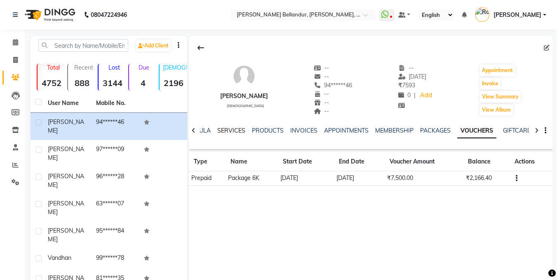
click at [229, 130] on link "SERVICES" at bounding box center [231, 130] width 28 height 7
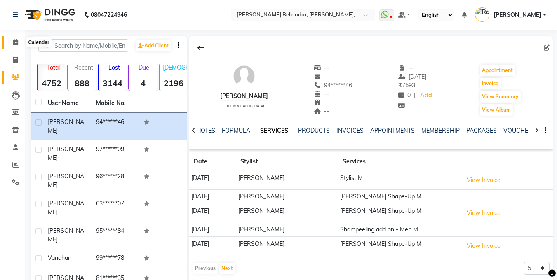
click at [16, 42] on icon at bounding box center [15, 42] width 5 height 6
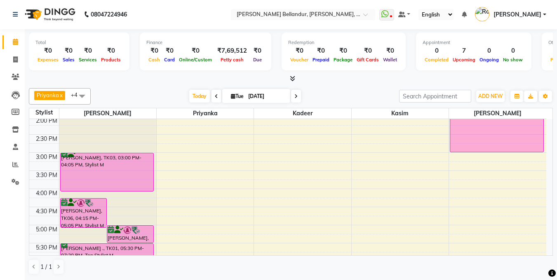
scroll to position [184, 0]
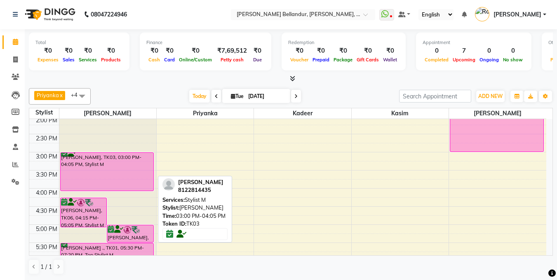
click at [112, 172] on div "[PERSON_NAME], TK03, 03:00 PM-04:05 PM, Stylist M" at bounding box center [107, 172] width 93 height 38
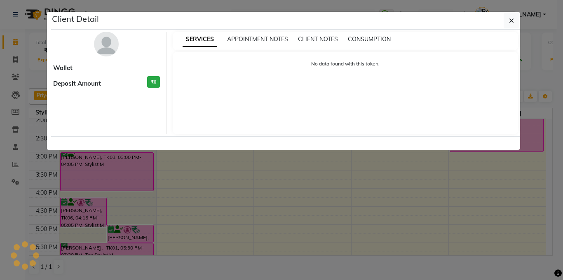
select select "6"
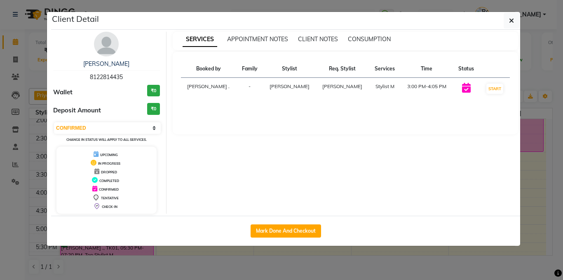
drag, startPoint x: 87, startPoint y: 76, endPoint x: 141, endPoint y: 74, distance: 54.4
click at [141, 74] on div "[PERSON_NAME] 8122814435" at bounding box center [106, 71] width 107 height 22
copy span "8122814435"
click at [25, 117] on ngb-modal-window "Client Detail [PERSON_NAME] 8122814435 Wallet ₹0 Deposit Amount ₹0 Select IN SE…" at bounding box center [281, 140] width 563 height 280
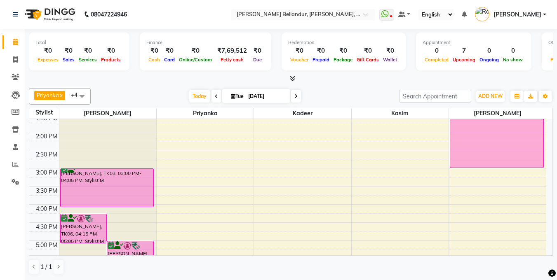
scroll to position [164, 0]
